Goal: Navigation & Orientation: Understand site structure

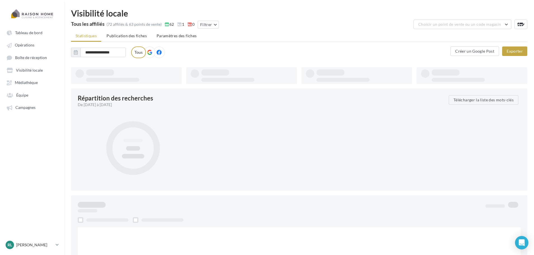
type input "**********"
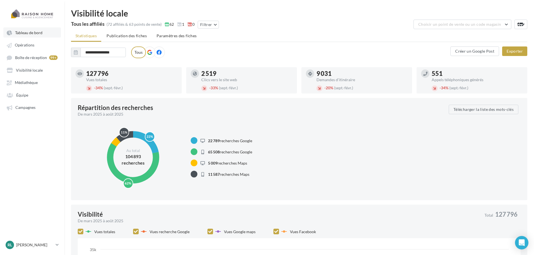
click at [37, 34] on span "Tableau de bord" at bounding box center [28, 32] width 27 height 5
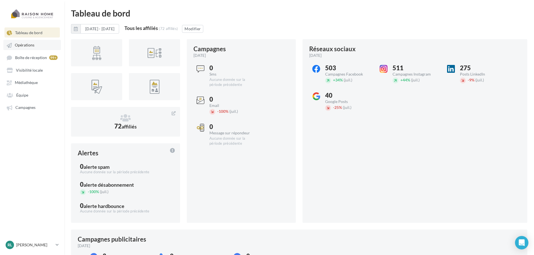
click at [35, 44] on link "Opérations" at bounding box center [32, 45] width 58 height 10
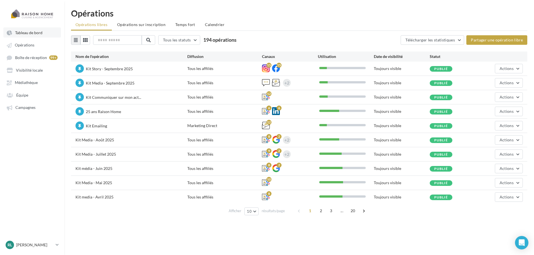
drag, startPoint x: 30, startPoint y: 32, endPoint x: 44, endPoint y: 36, distance: 14.5
click at [30, 32] on span "Tableau de bord" at bounding box center [28, 32] width 27 height 5
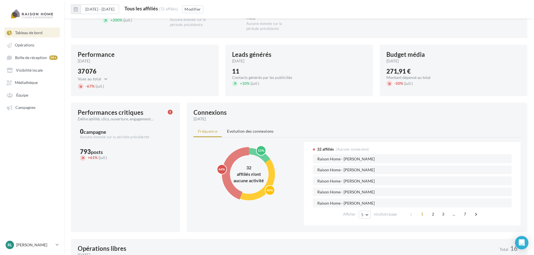
scroll to position [280, 0]
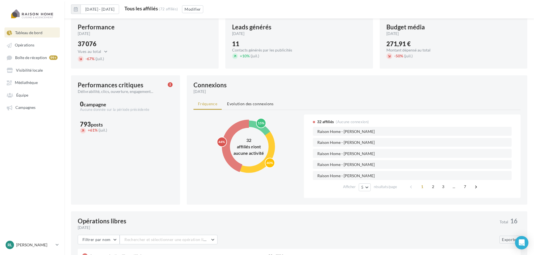
click at [262, 127] on circle at bounding box center [262, 123] width 10 height 10
click at [275, 149] on icon "15% 40% 44%" at bounding box center [249, 146] width 73 height 64
click at [271, 151] on circle at bounding box center [249, 147] width 64 height 64
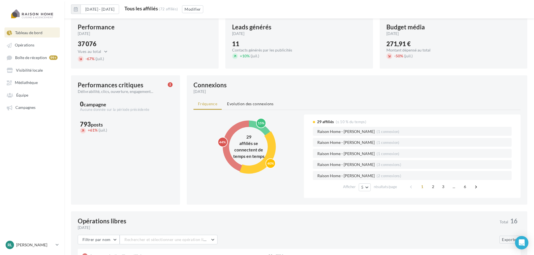
click at [257, 124] on circle at bounding box center [262, 123] width 10 height 10
click at [272, 152] on circle at bounding box center [249, 147] width 64 height 64
